Goal: Find specific page/section: Find specific page/section

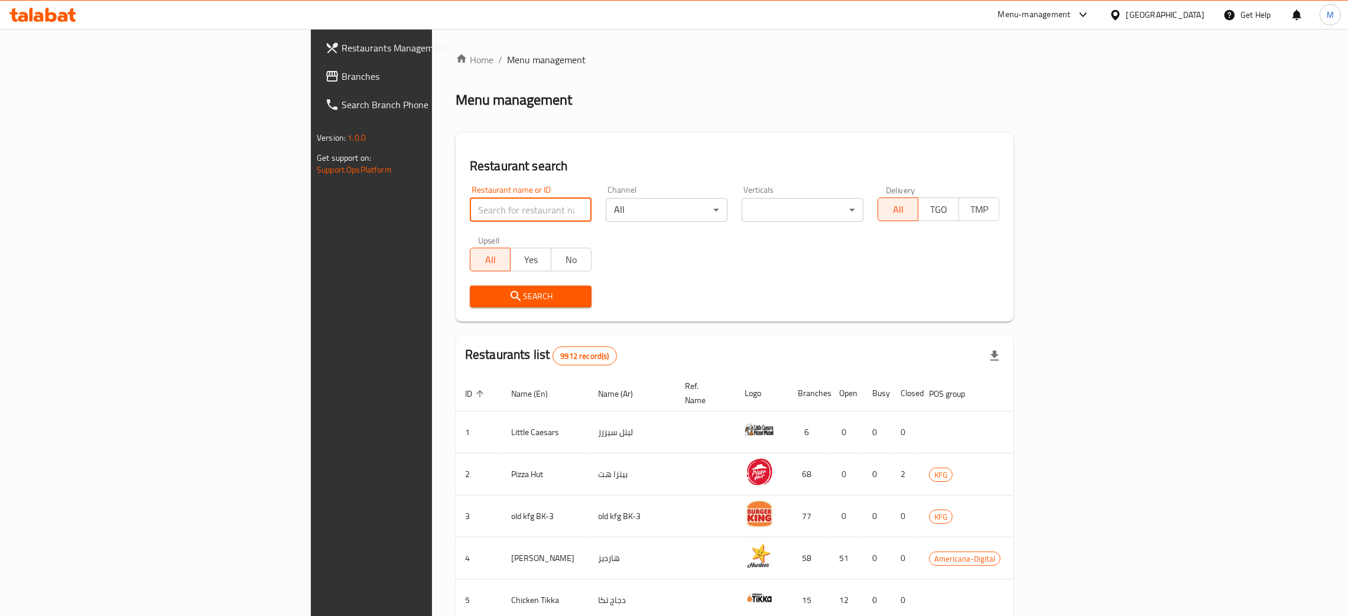
click at [470, 208] on input "search" at bounding box center [531, 210] width 122 height 24
type input "بخاري المليون"
click button "Search" at bounding box center [531, 296] width 122 height 22
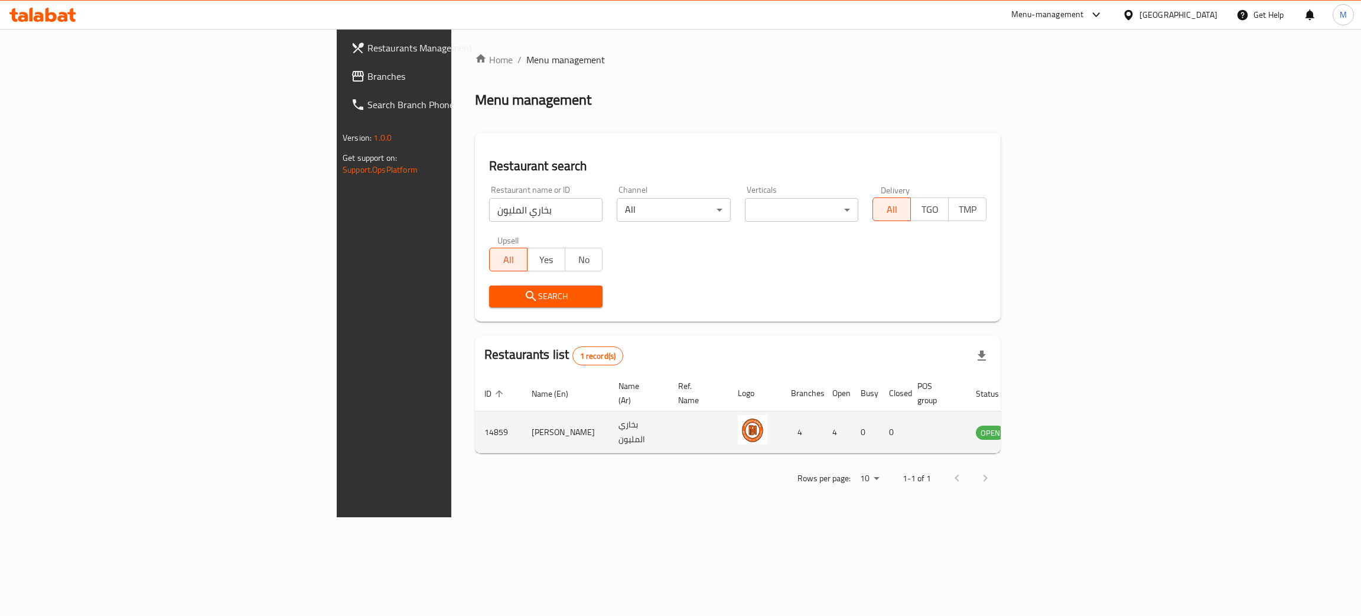
click at [475, 417] on td "14859" at bounding box center [498, 432] width 47 height 42
copy td "14859"
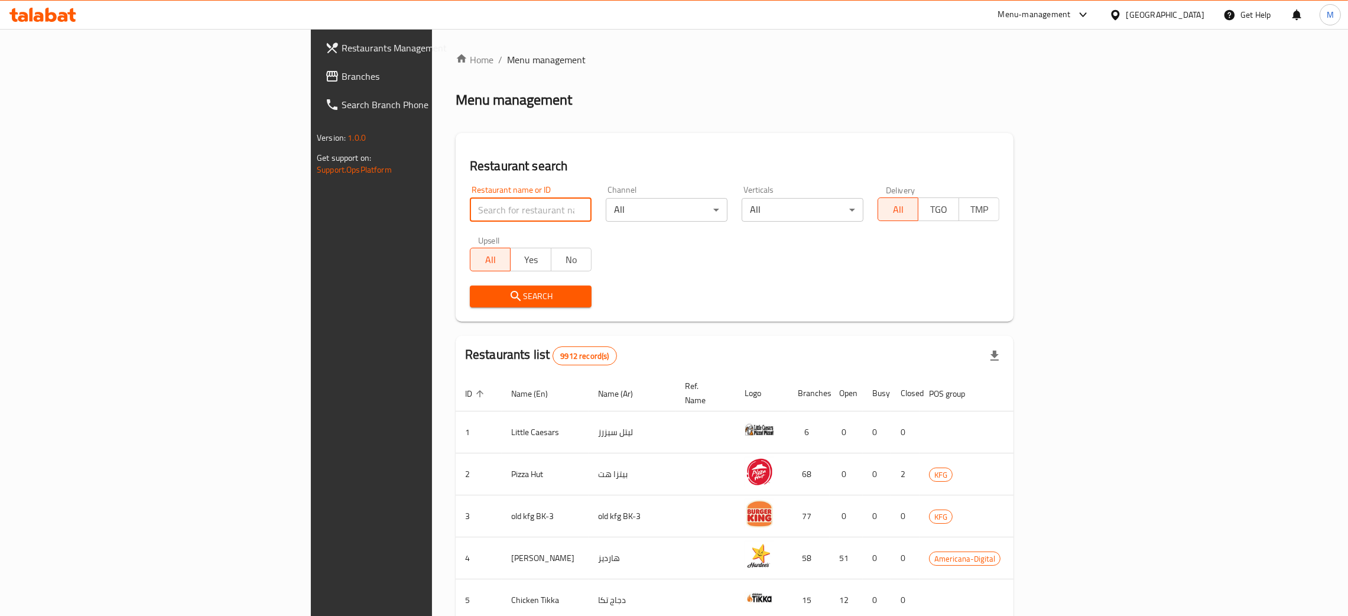
click at [470, 212] on input "search" at bounding box center [531, 210] width 122 height 24
paste input "14859"
type input "14859"
click button "Search" at bounding box center [531, 296] width 122 height 22
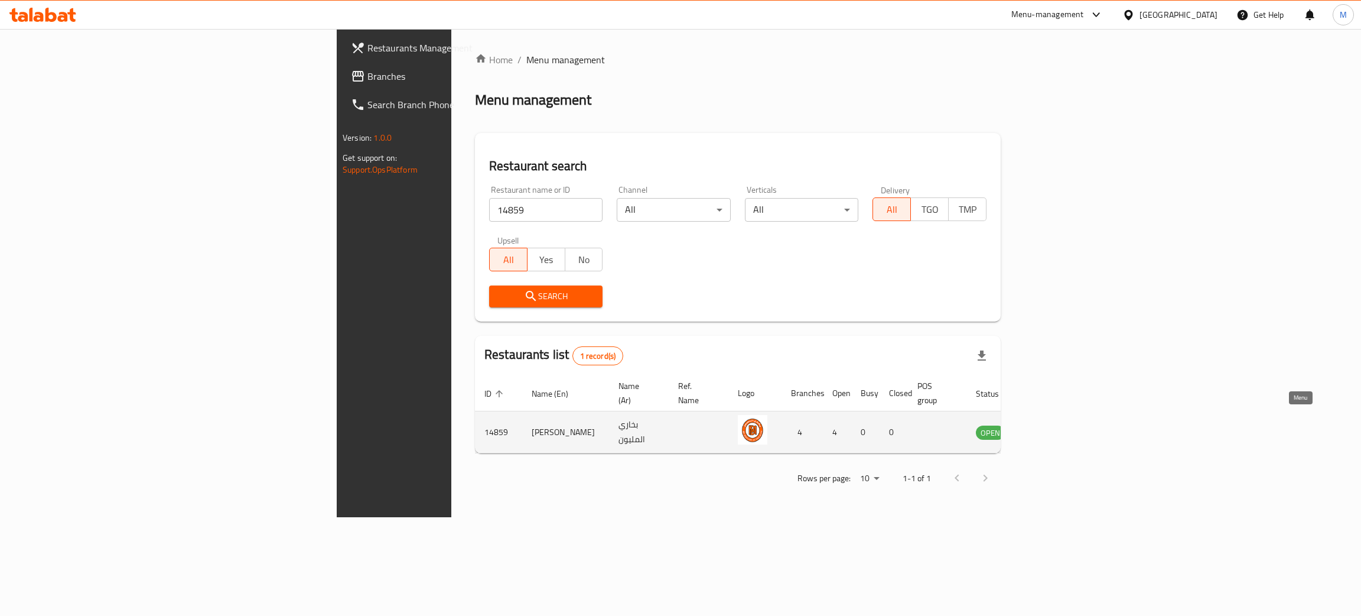
click at [1052, 425] on icon "enhanced table" at bounding box center [1045, 432] width 14 height 14
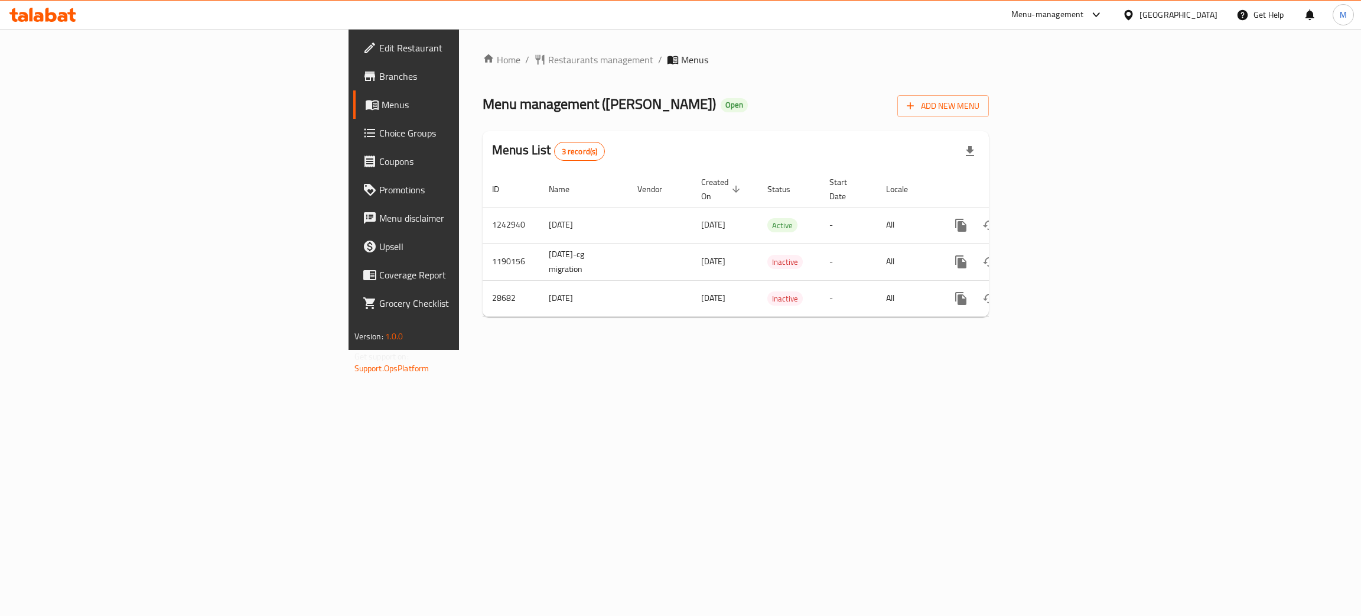
click at [379, 76] on span "Branches" at bounding box center [472, 76] width 187 height 14
